Goal: Task Accomplishment & Management: Use online tool/utility

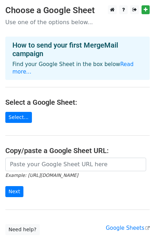
scroll to position [39, 0]
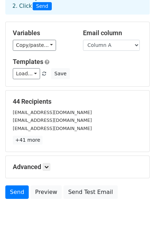
scroll to position [59, 0]
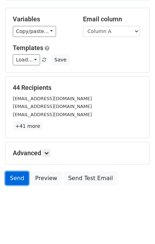
click at [18, 178] on link "Send" at bounding box center [16, 177] width 23 height 13
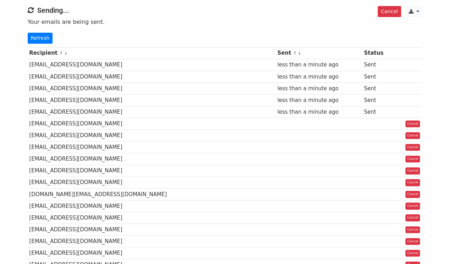
scroll to position [35, 0]
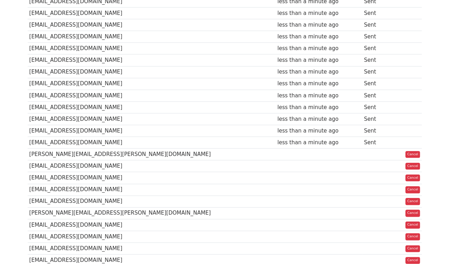
scroll to position [213, 0]
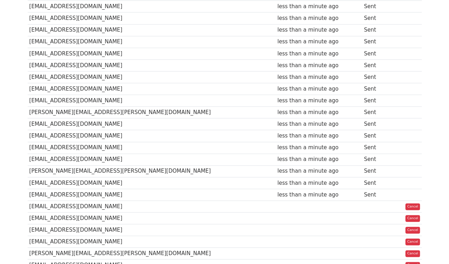
scroll to position [388, 0]
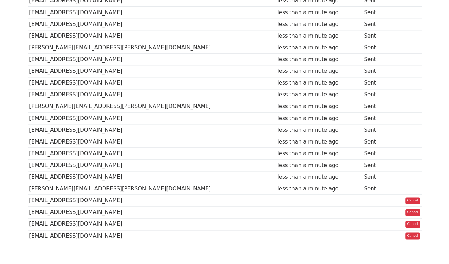
scroll to position [429, 0]
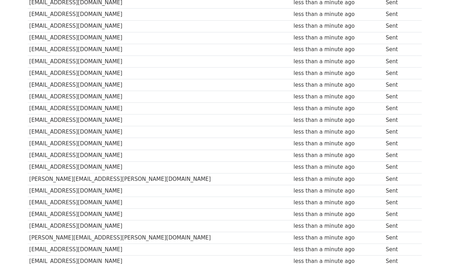
scroll to position [213, 0]
